Goal: Information Seeking & Learning: Learn about a topic

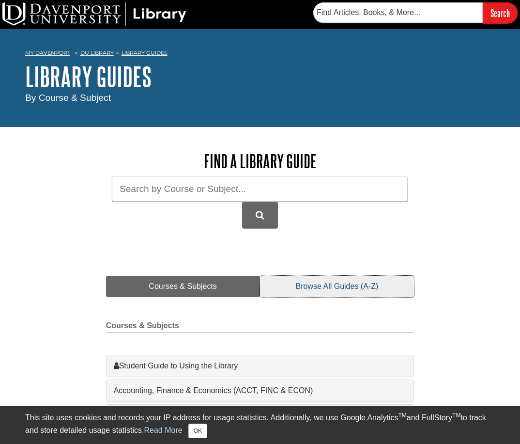
click at [309, 288] on link "Browse All Guides (A-Z)" at bounding box center [337, 286] width 154 height 21
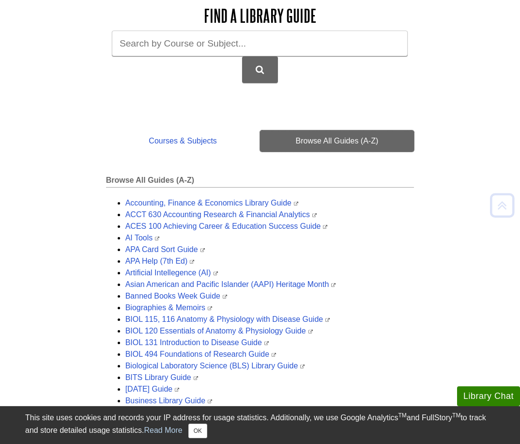
scroll to position [291, 0]
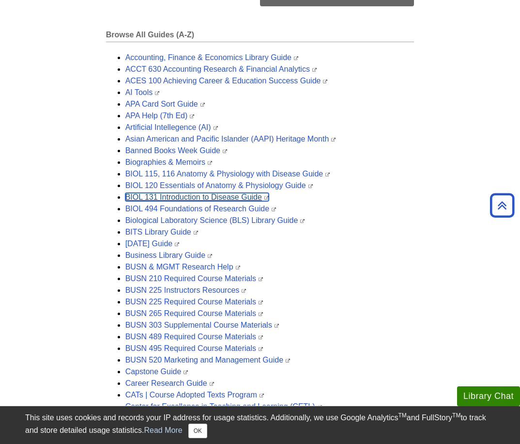
click at [170, 193] on link "BIOL 131 Introduction to Disease Guide" at bounding box center [196, 197] width 143 height 8
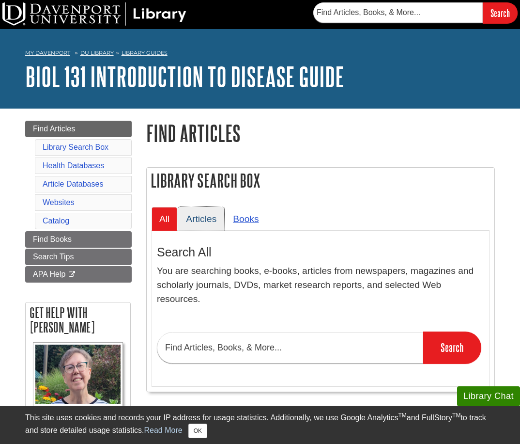
click at [193, 220] on link "Articles" at bounding box center [201, 219] width 46 height 24
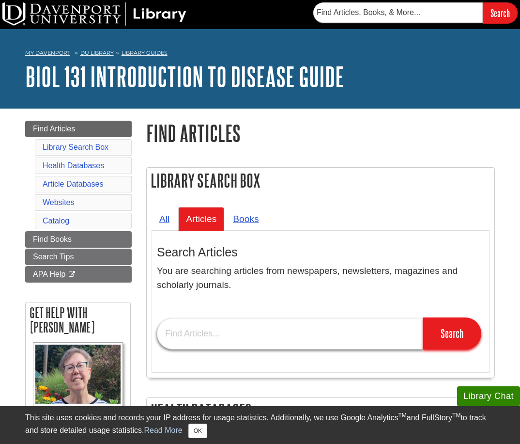
click at [196, 337] on input "text" at bounding box center [290, 333] width 266 height 31
type input "blood shortage"
click at [423, 317] on input "Search" at bounding box center [452, 333] width 58 height 32
